Goal: Task Accomplishment & Management: Complete application form

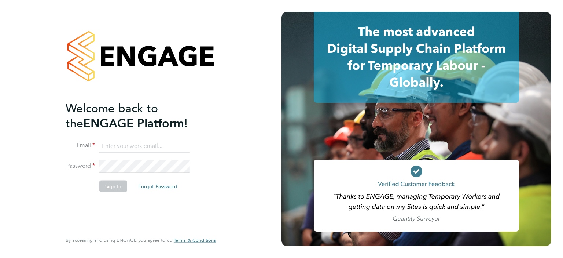
type input "[PERSON_NAME][EMAIL_ADDRESS][DOMAIN_NAME]"
click at [106, 186] on button "Sign In" at bounding box center [113, 186] width 28 height 12
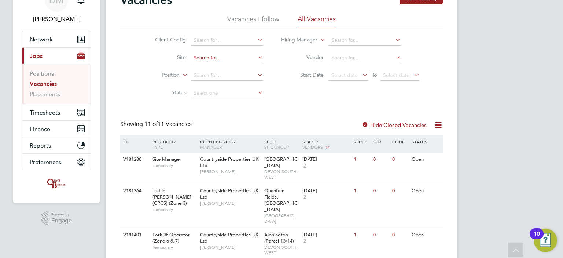
click at [239, 58] on input at bounding box center [227, 58] width 72 height 10
click at [232, 65] on li "Mile stone Park, Burwell" at bounding box center [239, 68] width 96 height 10
type input "Milestone Park, Burwell"
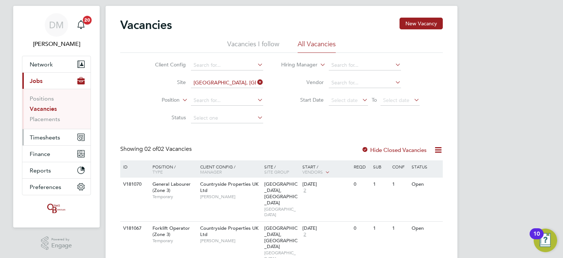
click at [62, 136] on button "Timesheets" at bounding box center [56, 137] width 68 height 16
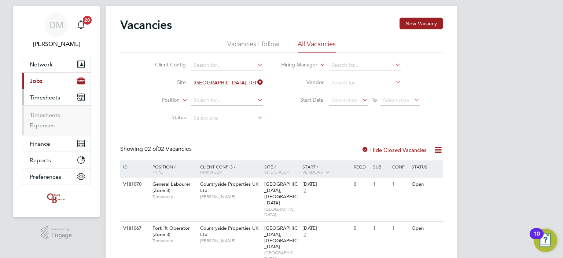
scroll to position [12, 0]
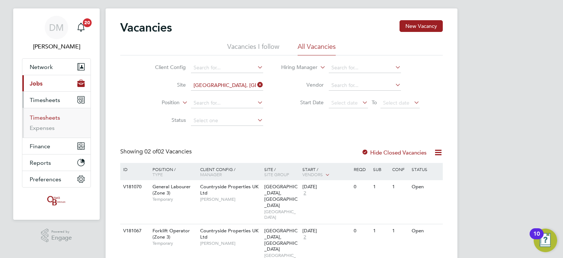
click at [49, 119] on link "Timesheets" at bounding box center [45, 117] width 30 height 7
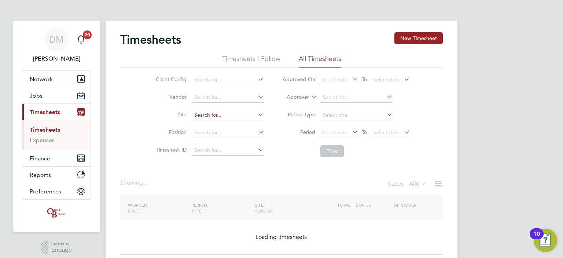
click at [198, 117] on input at bounding box center [228, 115] width 72 height 10
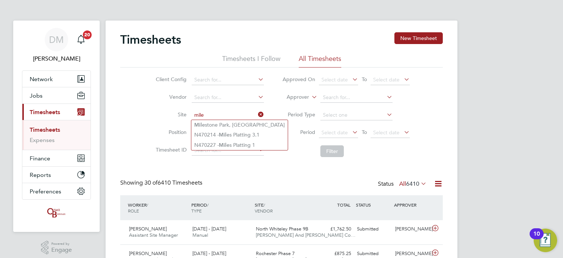
type input "mile"
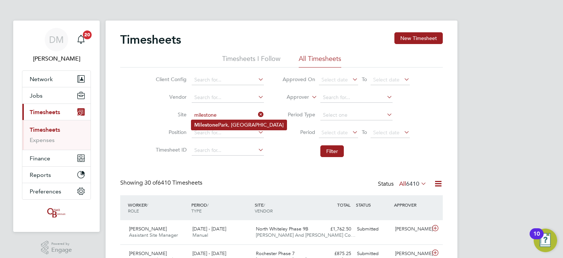
click at [232, 121] on li "Milestone Park, Burwell" at bounding box center [238, 125] width 95 height 10
type input "Milestone Park, Burwell"
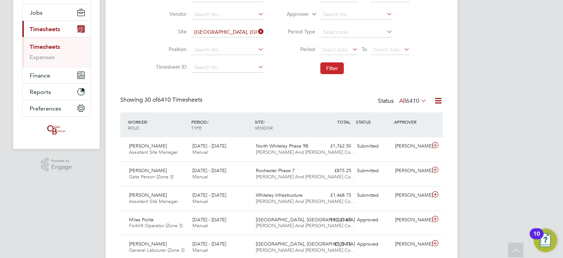
click at [331, 70] on button "Filter" at bounding box center [331, 68] width 23 height 12
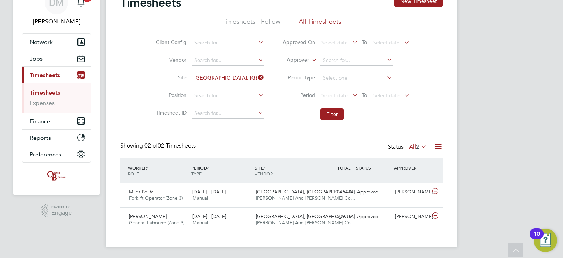
click at [206, 137] on div "Timesheets New Timesheet Timesheets I Follow All Timesheets Client Config Vendo…" at bounding box center [281, 113] width 323 height 237
click at [7, 96] on div "DM Danielle Murphy Notifications 20 Applications: Network Team Members Business…" at bounding box center [281, 111] width 563 height 296
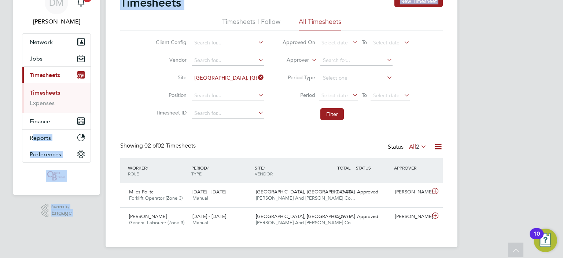
drag, startPoint x: 7, startPoint y: 96, endPoint x: 130, endPoint y: 126, distance: 126.1
click at [130, 126] on div "DM Danielle Murphy Notifications 20 Applications: Network Team Members Business…" at bounding box center [281, 111] width 563 height 296
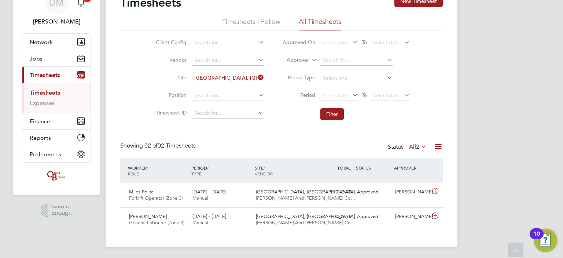
click at [144, 132] on div "Timesheets New Timesheet Timesheets I Follow All Timesheets Client Config Vendo…" at bounding box center [281, 113] width 323 height 237
click at [531, 51] on div "DM Danielle Murphy Notifications 20 Applications: Network Team Members Business…" at bounding box center [281, 111] width 563 height 296
click at [119, 71] on div "Timesheets New Timesheet Timesheets I Follow All Timesheets Client Config Vendo…" at bounding box center [282, 115] width 352 height 263
click at [489, 126] on div "DM Danielle Murphy Notifications 20 Applications: Network Team Members Business…" at bounding box center [281, 111] width 563 height 296
click at [509, 93] on div "DM Danielle Murphy Notifications 20 Applications: Network Team Members Business…" at bounding box center [281, 111] width 563 height 296
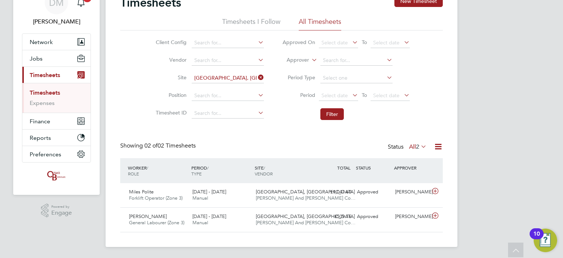
click at [507, 67] on div "DM Danielle Murphy Notifications 20 Applications: Network Team Members Business…" at bounding box center [281, 111] width 563 height 296
click at [257, 76] on icon at bounding box center [257, 77] width 0 height 10
click at [218, 79] on input at bounding box center [228, 78] width 72 height 10
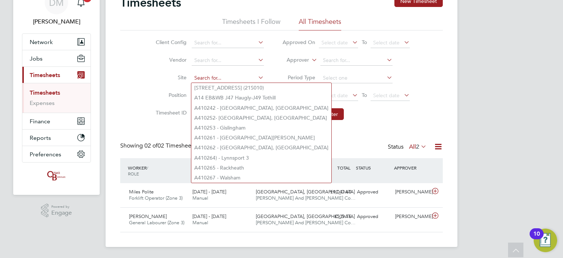
click at [218, 79] on input at bounding box center [228, 78] width 72 height 10
click at [210, 77] on input at bounding box center [228, 78] width 72 height 10
click at [117, 76] on div "Timesheets New Timesheet Timesheets I Follow All Timesheets Client Config Vendo…" at bounding box center [282, 115] width 352 height 263
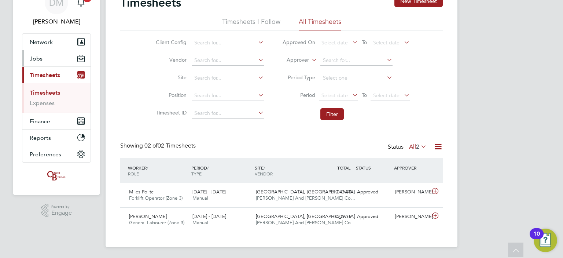
click at [72, 58] on button "Jobs" at bounding box center [56, 58] width 68 height 16
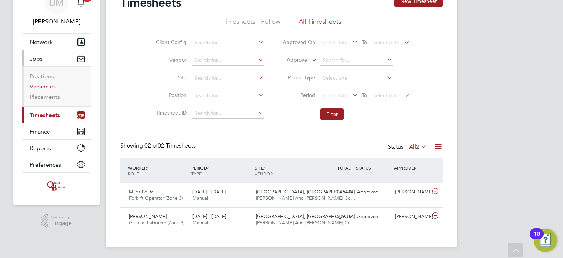
click at [43, 87] on link "Vacancies" at bounding box center [43, 86] width 26 height 7
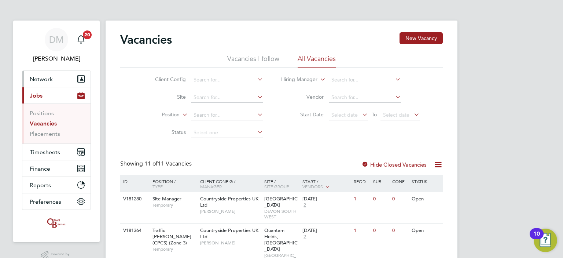
click at [50, 82] on button "Network" at bounding box center [56, 79] width 68 height 16
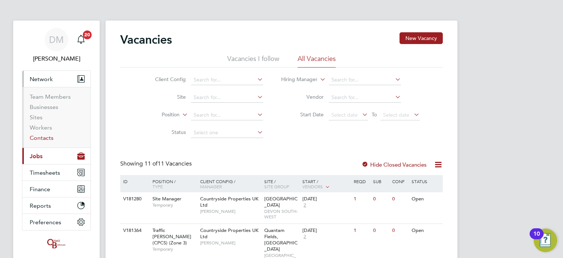
click at [45, 137] on link "Contacts" at bounding box center [42, 137] width 24 height 7
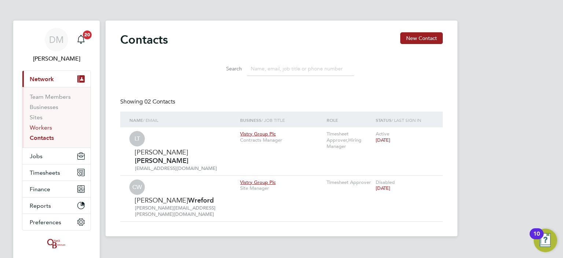
click at [40, 127] on link "Workers" at bounding box center [41, 127] width 22 height 7
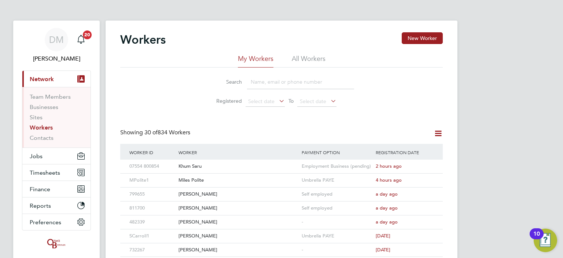
click at [265, 82] on input at bounding box center [300, 82] width 107 height 14
drag, startPoint x: 299, startPoint y: 59, endPoint x: 305, endPoint y: 57, distance: 6.5
click at [305, 57] on li "All Workers" at bounding box center [309, 60] width 34 height 13
click at [414, 39] on button "New Worker" at bounding box center [422, 38] width 41 height 12
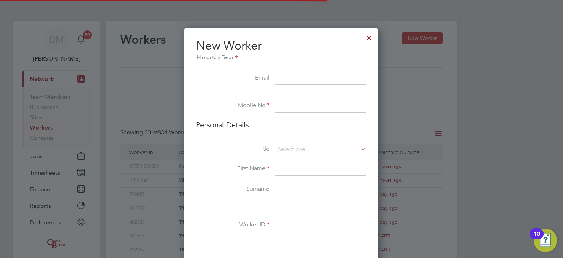
scroll to position [617, 194]
paste input "[EMAIL_ADDRESS][DOMAIN_NAME]"
click at [292, 80] on input at bounding box center [320, 78] width 91 height 13
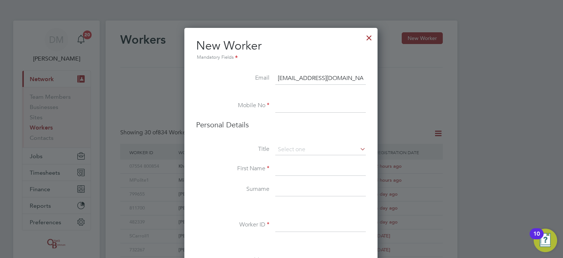
type input "[EMAIL_ADDRESS][DOMAIN_NAME]"
click at [293, 98] on li at bounding box center [281, 95] width 170 height 7
click at [287, 109] on input at bounding box center [320, 105] width 91 height 13
click at [282, 102] on input at bounding box center [320, 105] width 91 height 13
paste input "07938965235"
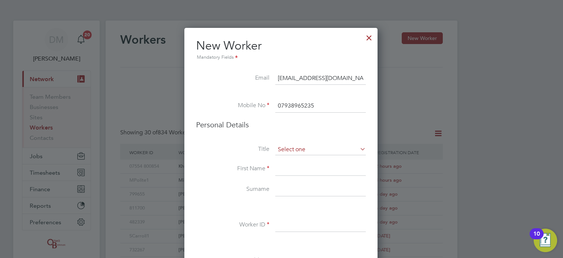
type input "07938965235"
click at [308, 146] on input at bounding box center [320, 149] width 91 height 11
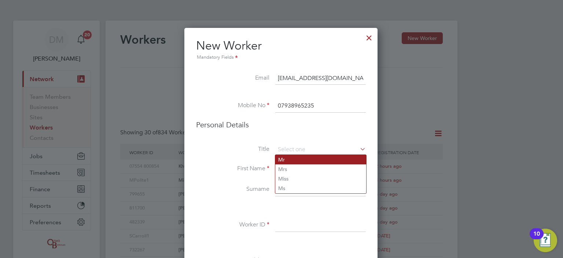
click at [290, 158] on li "Mr" at bounding box center [320, 160] width 91 height 10
type input "Mr"
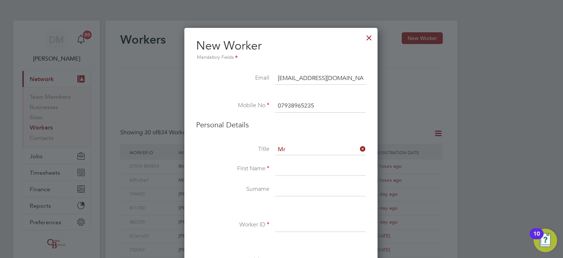
click at [290, 165] on input at bounding box center [320, 168] width 91 height 13
type input "[PERSON_NAME]"
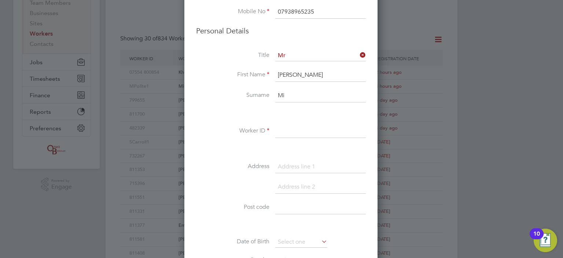
scroll to position [96, 0]
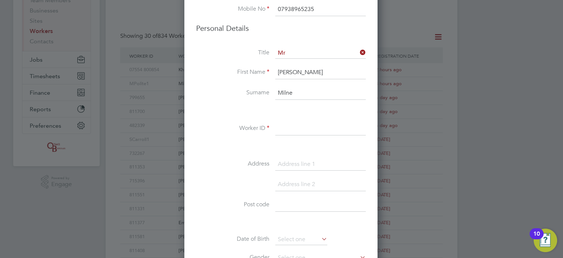
type input "Milne"
click at [284, 124] on input at bounding box center [320, 128] width 91 height 13
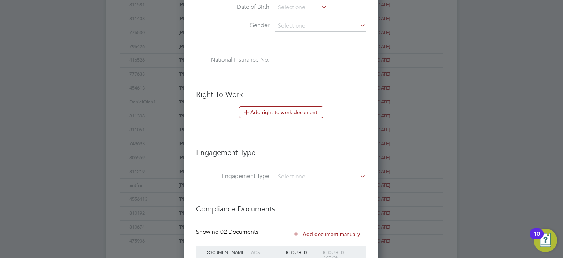
scroll to position [359, 0]
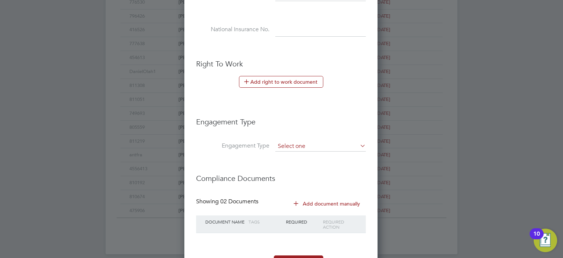
type input "AMilne1"
click at [296, 141] on input at bounding box center [320, 146] width 91 height 10
click at [312, 167] on li "PAYE Direct" at bounding box center [320, 165] width 91 height 11
type input "PAYE Direct"
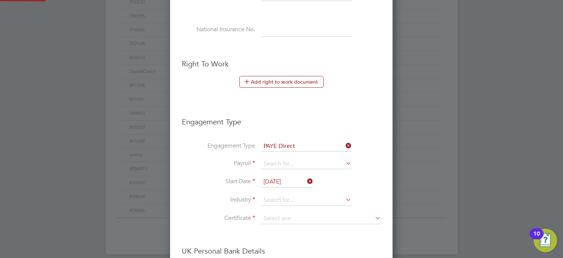
scroll to position [830, 223]
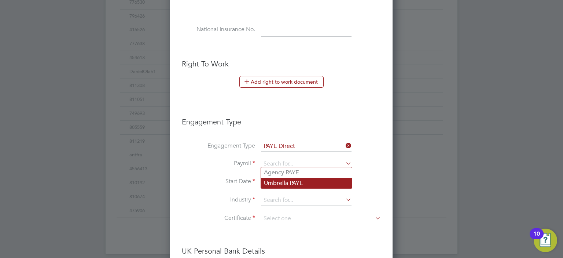
click at [296, 181] on li "Umbrella PAYE" at bounding box center [306, 183] width 91 height 11
type input "Umbrella PAYE"
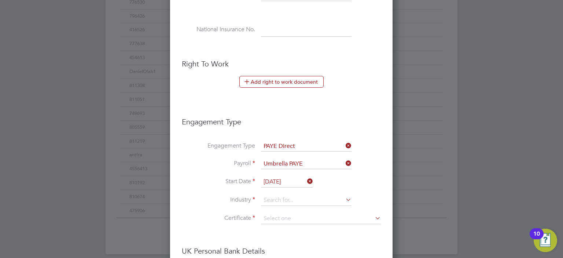
click at [296, 179] on input "30 Sep 2025" at bounding box center [287, 181] width 52 height 11
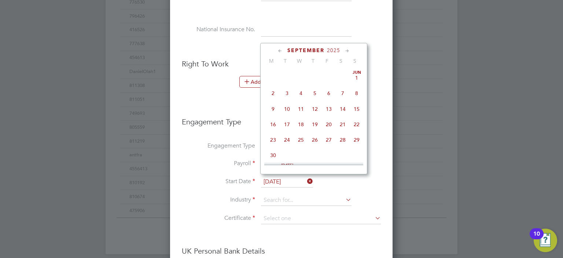
scroll to position [287, 0]
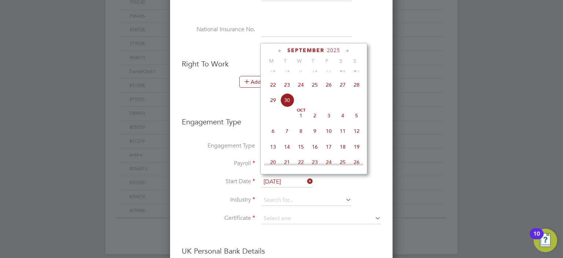
click at [272, 107] on span "29" at bounding box center [273, 100] width 14 height 14
type input "[DATE]"
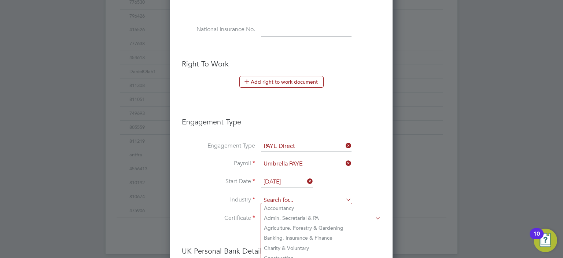
click at [283, 200] on input at bounding box center [306, 200] width 91 height 11
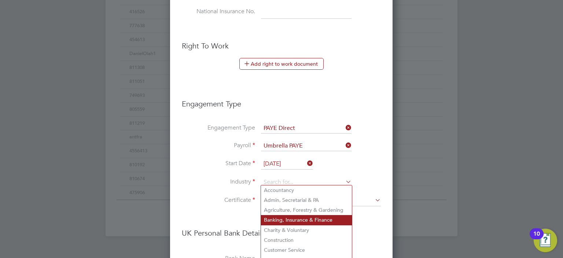
scroll to position [402, 0]
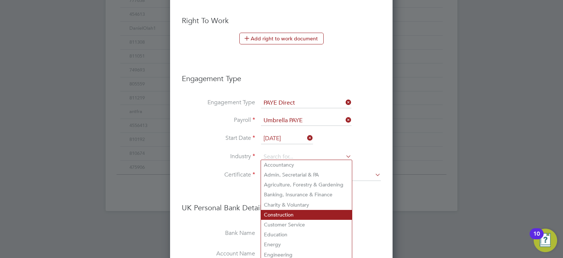
click at [286, 213] on li "Construction" at bounding box center [306, 215] width 91 height 10
type input "Construction"
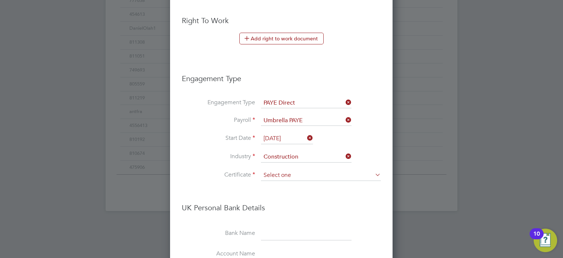
click at [297, 172] on input at bounding box center [321, 175] width 120 height 11
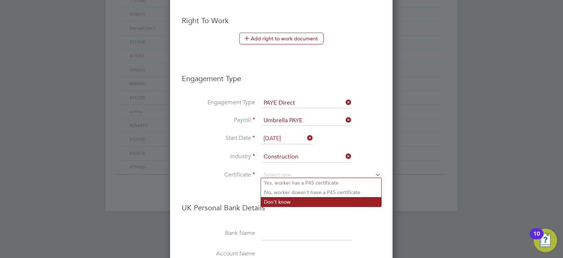
click at [297, 197] on li "Don't know" at bounding box center [321, 202] width 120 height 10
type input "Don't know"
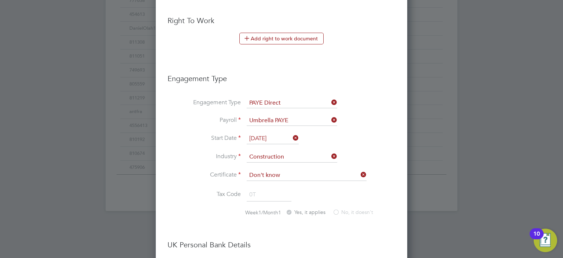
scroll to position [867, 251]
click at [200, 170] on li "Certificate Don't know" at bounding box center [282, 179] width 228 height 18
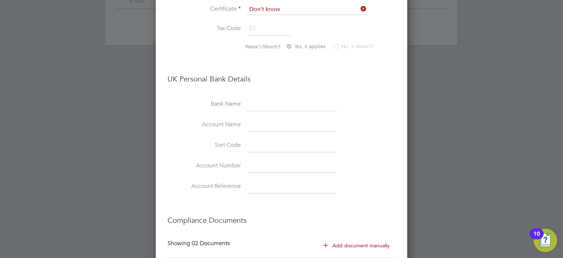
scroll to position [636, 0]
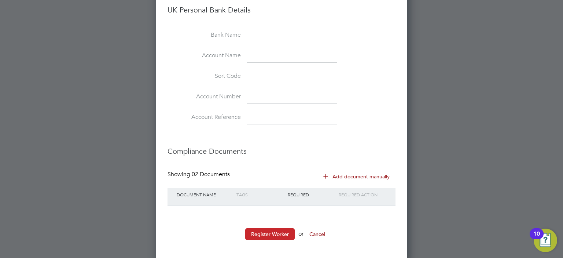
click at [274, 228] on button "Register Worker" at bounding box center [269, 234] width 49 height 12
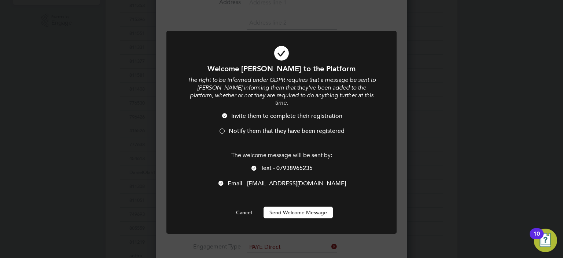
click at [228, 127] on li "Notify them that they have been registered" at bounding box center [281, 134] width 191 height 15
click at [307, 206] on button "Send Welcome Message" at bounding box center [298, 212] width 69 height 12
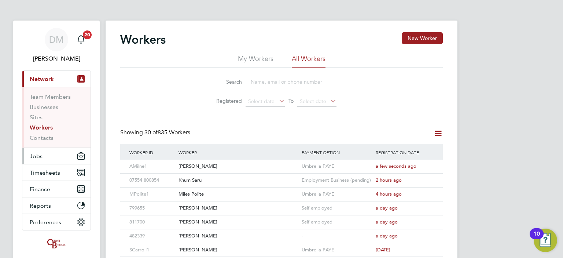
click at [58, 153] on button "Jobs" at bounding box center [56, 156] width 68 height 16
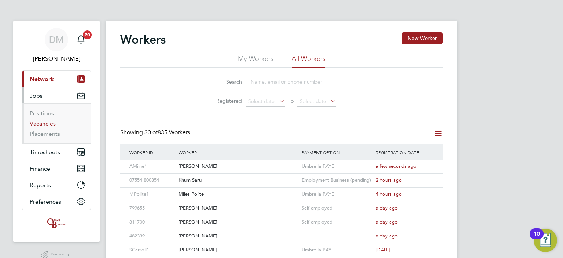
click at [46, 123] on link "Vacancies" at bounding box center [43, 123] width 26 height 7
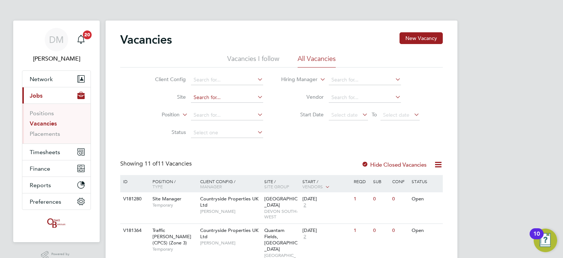
click at [207, 97] on input at bounding box center [227, 97] width 72 height 10
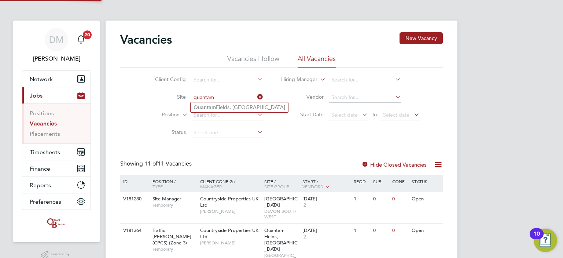
click at [234, 108] on li "Quantam Fields, Littleport" at bounding box center [240, 107] width 98 height 10
type input "Quantam Fields, [GEOGRAPHIC_DATA]"
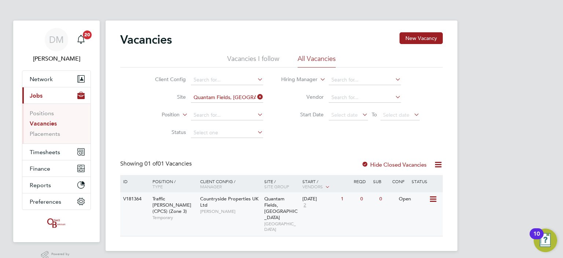
click at [210, 213] on span "[PERSON_NAME]" at bounding box center [230, 211] width 60 height 6
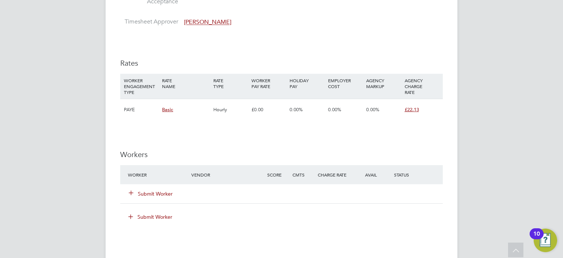
scroll to position [449, 0]
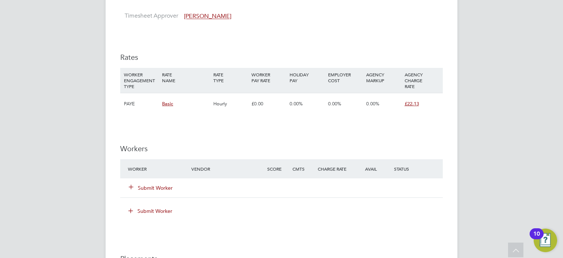
click at [138, 181] on div "Submit Worker" at bounding box center [164, 187] width 76 height 13
click at [144, 186] on button "Submit Worker" at bounding box center [151, 187] width 44 height 7
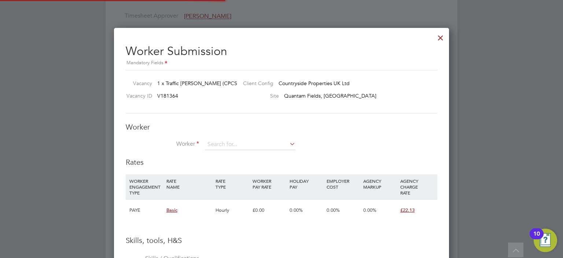
scroll to position [462, 335]
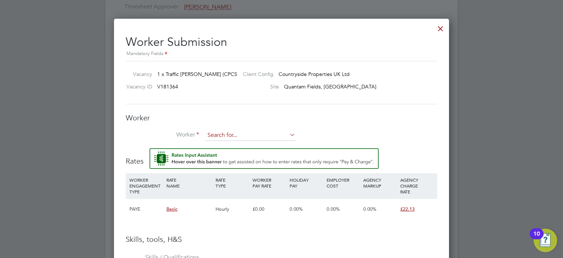
click at [224, 136] on input at bounding box center [250, 135] width 91 height 11
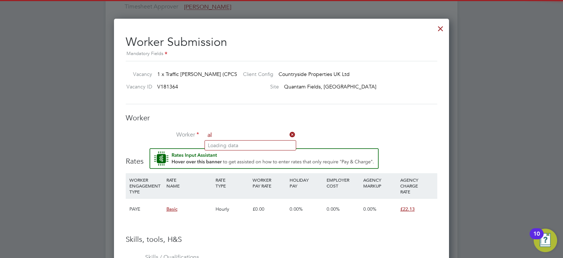
type input "a"
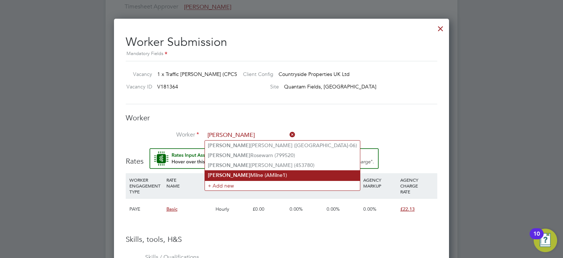
click at [243, 173] on li "[PERSON_NAME] (AMilne1)" at bounding box center [282, 175] width 155 height 10
type input "[PERSON_NAME] (AMilne1)"
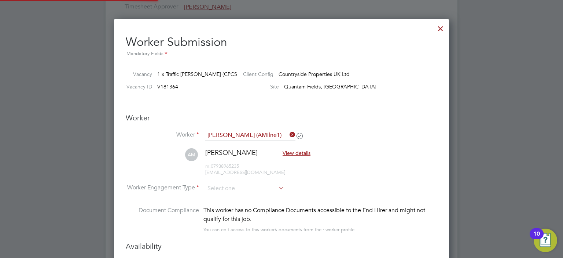
scroll to position [4, 3]
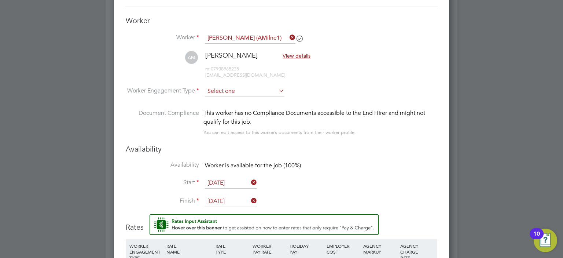
click at [256, 88] on input at bounding box center [245, 91] width 80 height 11
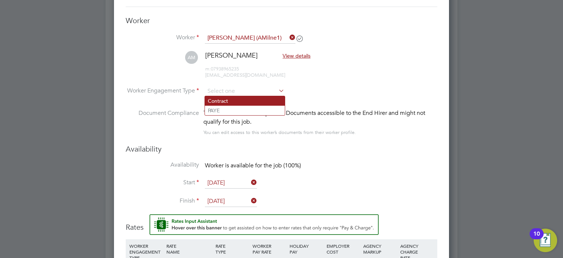
click at [230, 102] on li "Contract" at bounding box center [245, 101] width 80 height 10
type input "Contract"
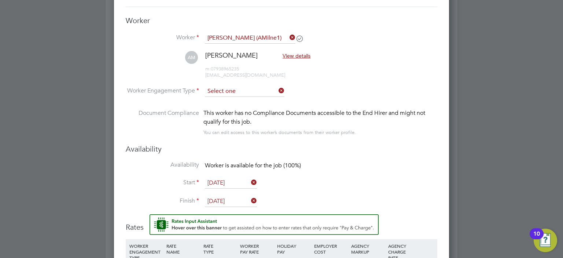
click at [258, 87] on input at bounding box center [245, 91] width 80 height 11
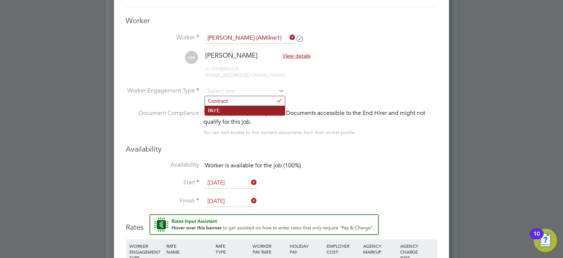
click at [242, 107] on li "PAYE" at bounding box center [245, 111] width 80 height 10
type input "PAYE"
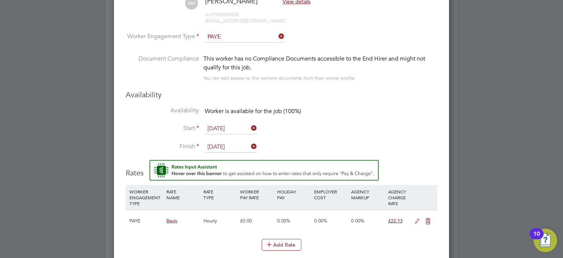
click at [277, 37] on icon at bounding box center [277, 36] width 0 height 10
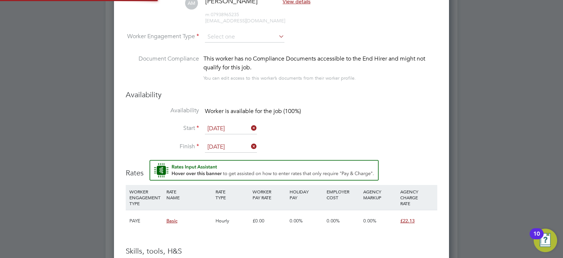
click at [277, 37] on icon at bounding box center [277, 36] width 0 height 10
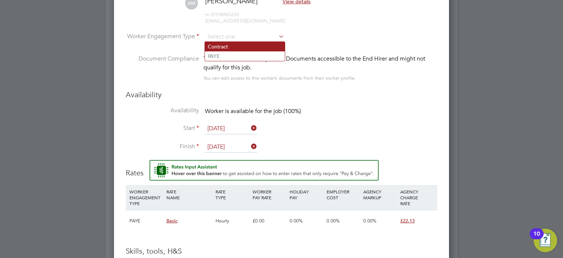
click at [257, 44] on li "Contract" at bounding box center [245, 47] width 80 height 10
type input "Contract"
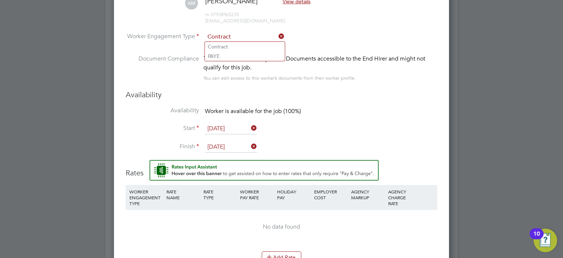
click at [314, 54] on div "This worker has no Compliance Documents accessible to the End Hirer and might n…" at bounding box center [320, 63] width 234 height 18
click at [277, 36] on icon at bounding box center [277, 36] width 0 height 10
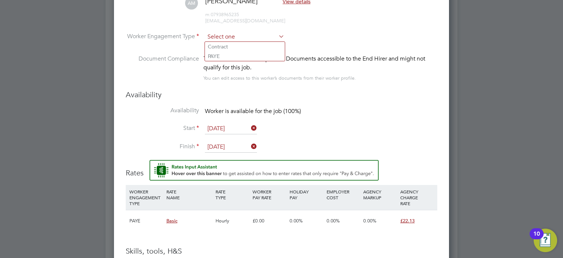
click at [257, 38] on input at bounding box center [245, 37] width 80 height 11
click at [246, 58] on li "PAYE" at bounding box center [245, 56] width 80 height 10
type input "PAYE"
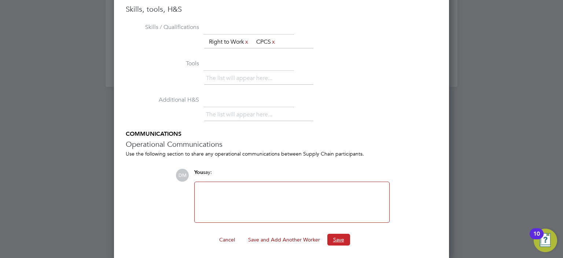
click at [333, 234] on button "Save" at bounding box center [338, 240] width 23 height 12
